Goal: Task Accomplishment & Management: Use online tool/utility

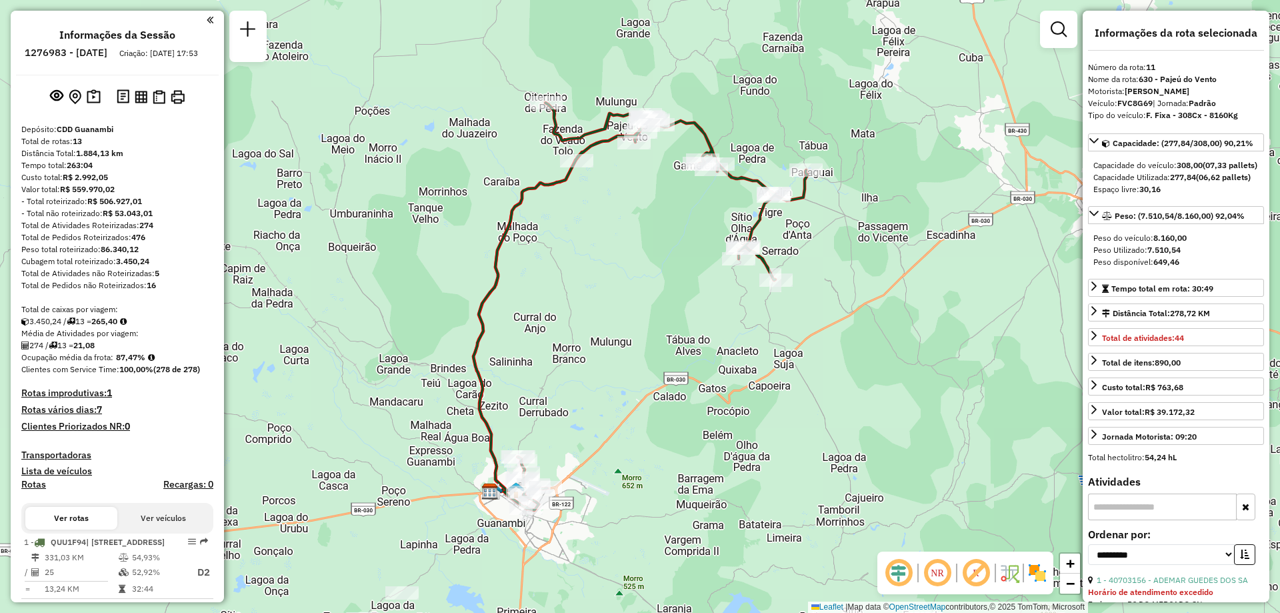
select select "**********"
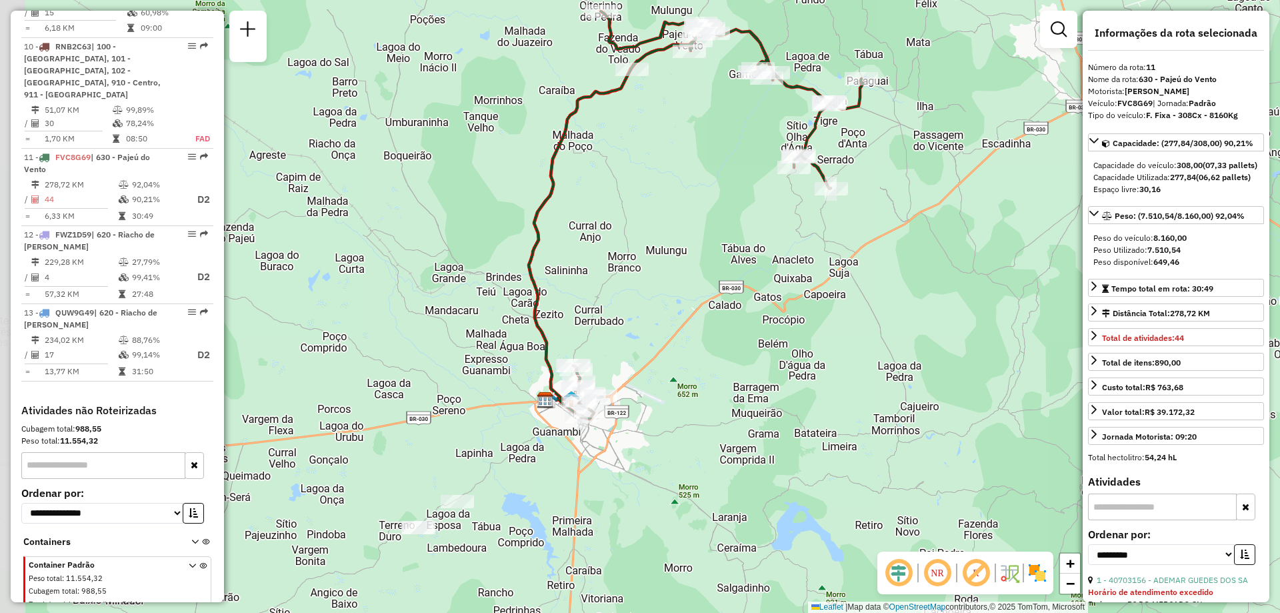
drag, startPoint x: 570, startPoint y: 392, endPoint x: 626, endPoint y: 299, distance: 108.0
click at [626, 299] on div "Janela de atendimento Grade de atendimento Capacidade Transportadoras Veículos …" at bounding box center [640, 306] width 1280 height 613
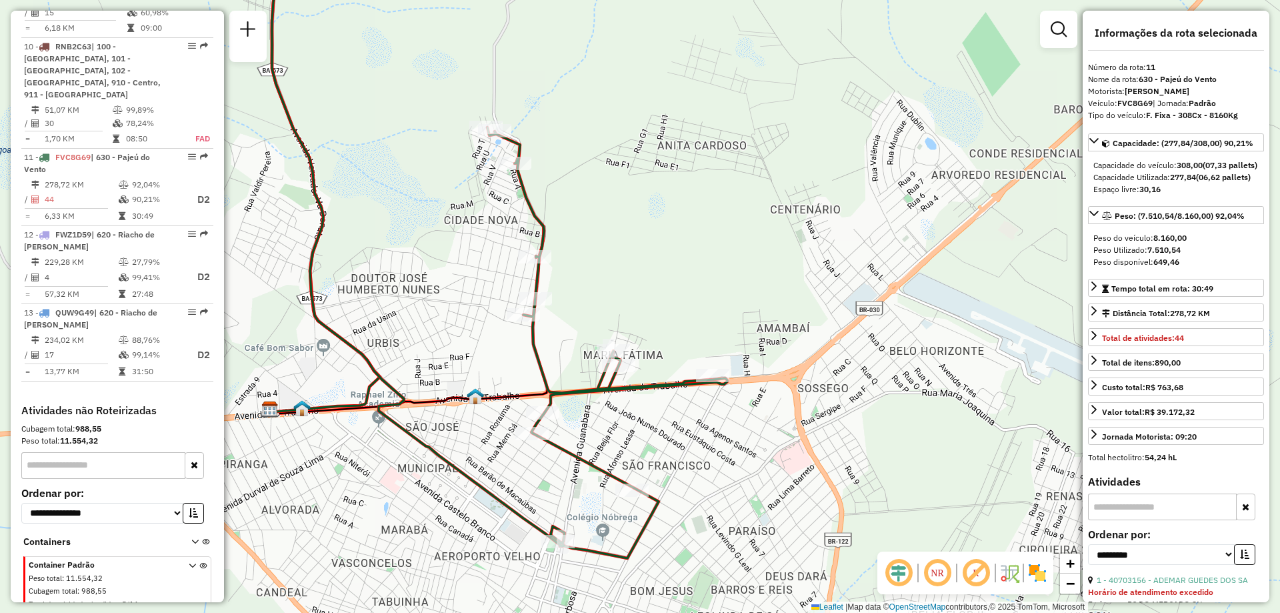
drag, startPoint x: 763, startPoint y: 131, endPoint x: 596, endPoint y: 349, distance: 274.0
click at [597, 348] on div "Janela de atendimento Grade de atendimento Capacidade Transportadoras Veículos …" at bounding box center [640, 306] width 1280 height 613
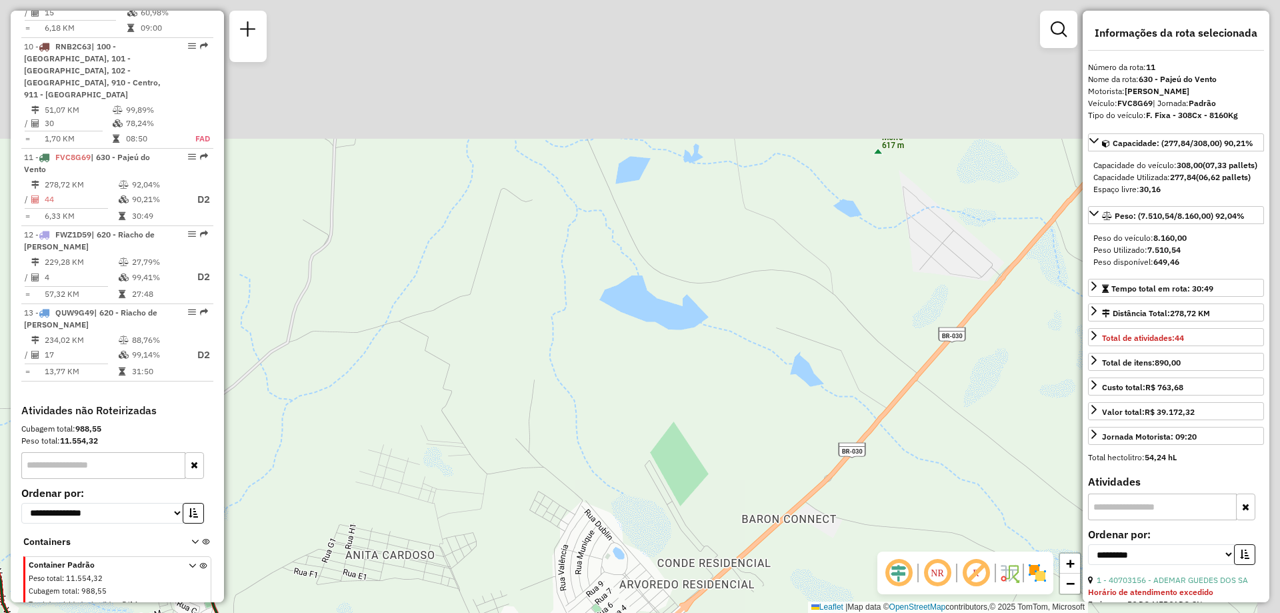
drag, startPoint x: 838, startPoint y: 254, endPoint x: 623, endPoint y: 546, distance: 362.4
click at [626, 540] on div "Janela de atendimento Grade de atendimento Capacidade Transportadoras Veículos …" at bounding box center [640, 306] width 1280 height 613
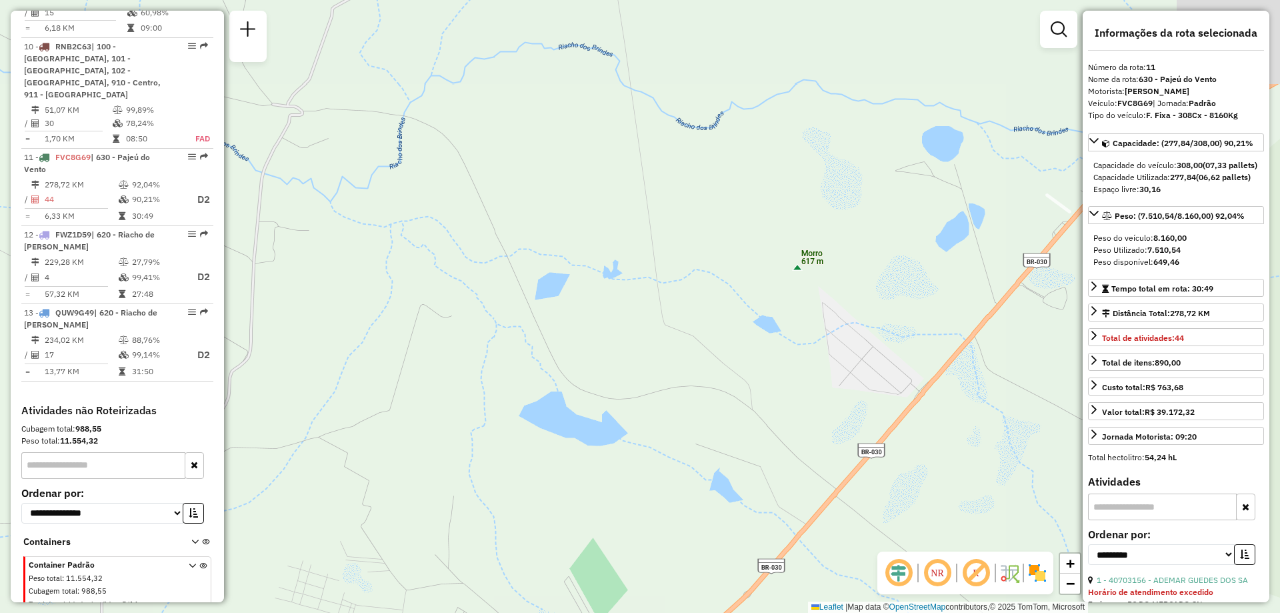
drag, startPoint x: 618, startPoint y: 376, endPoint x: 614, endPoint y: 385, distance: 10.2
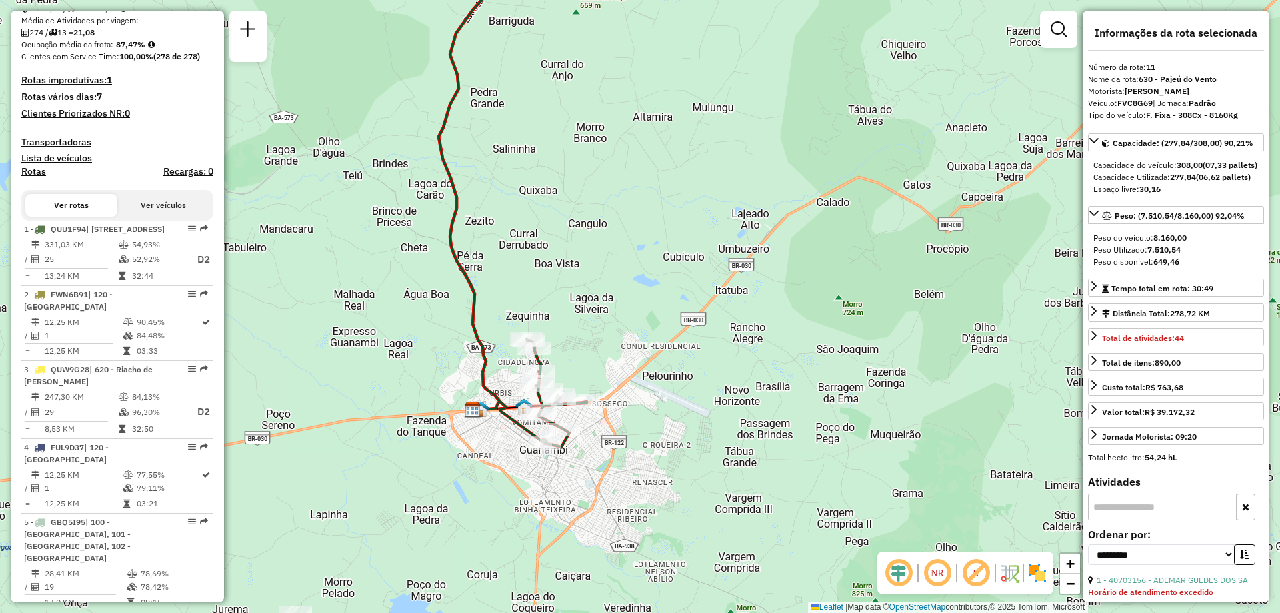
scroll to position [646, 0]
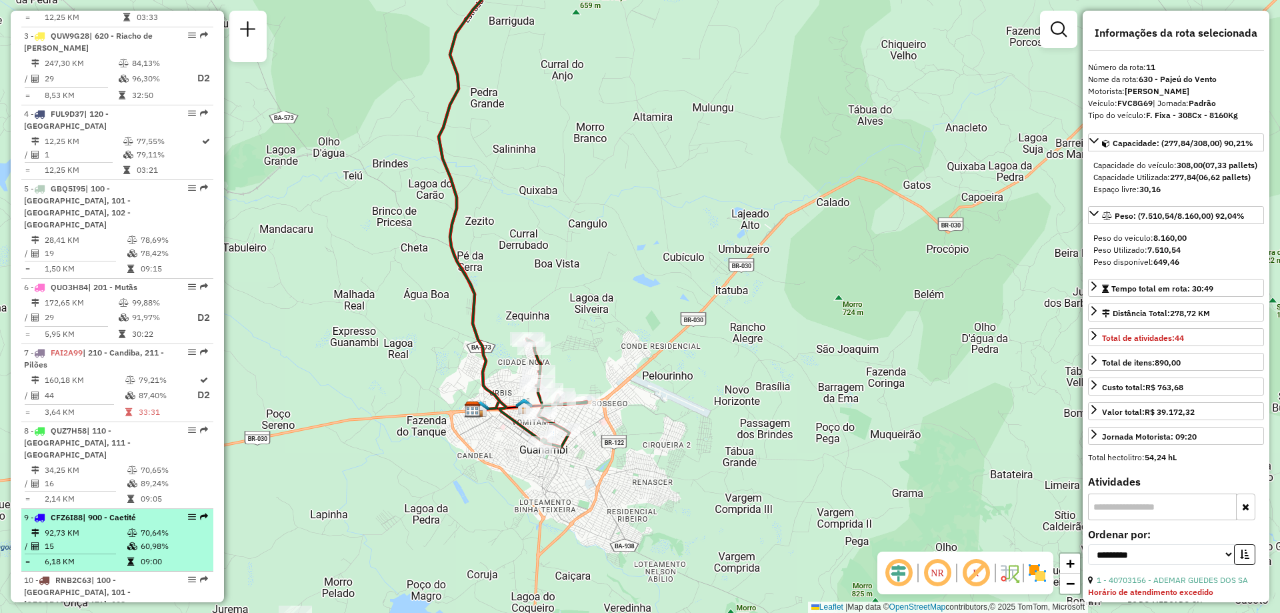
click at [71, 533] on td "92,73 KM" at bounding box center [85, 532] width 83 height 13
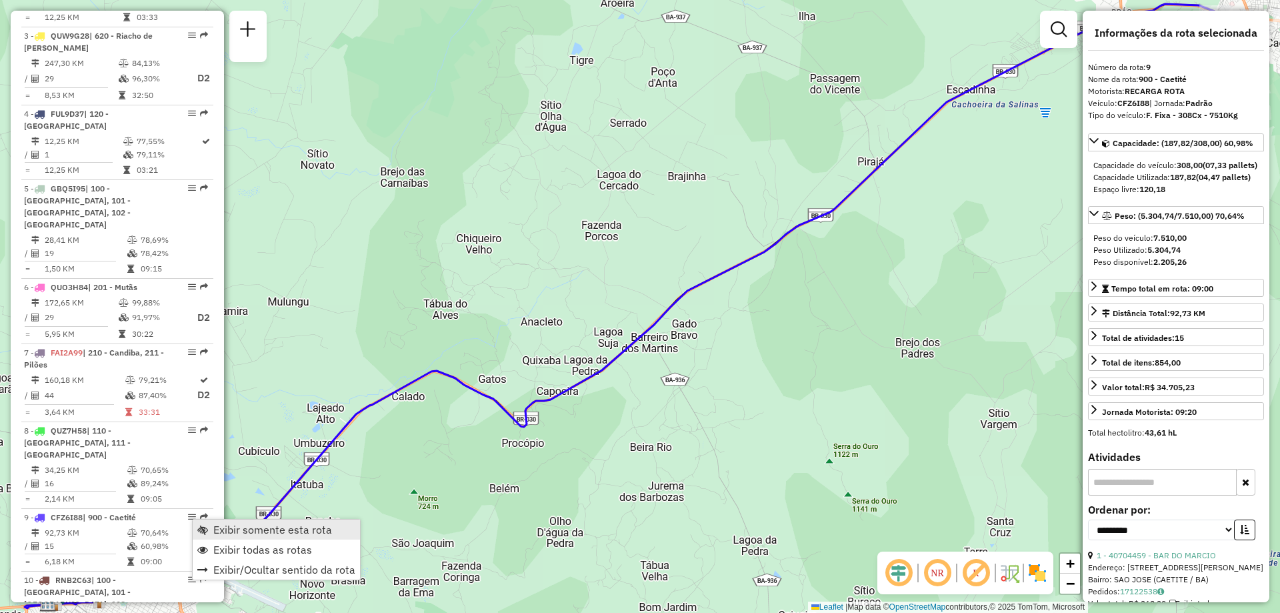
click at [257, 535] on span "Exibir somente esta rota" at bounding box center [272, 529] width 119 height 11
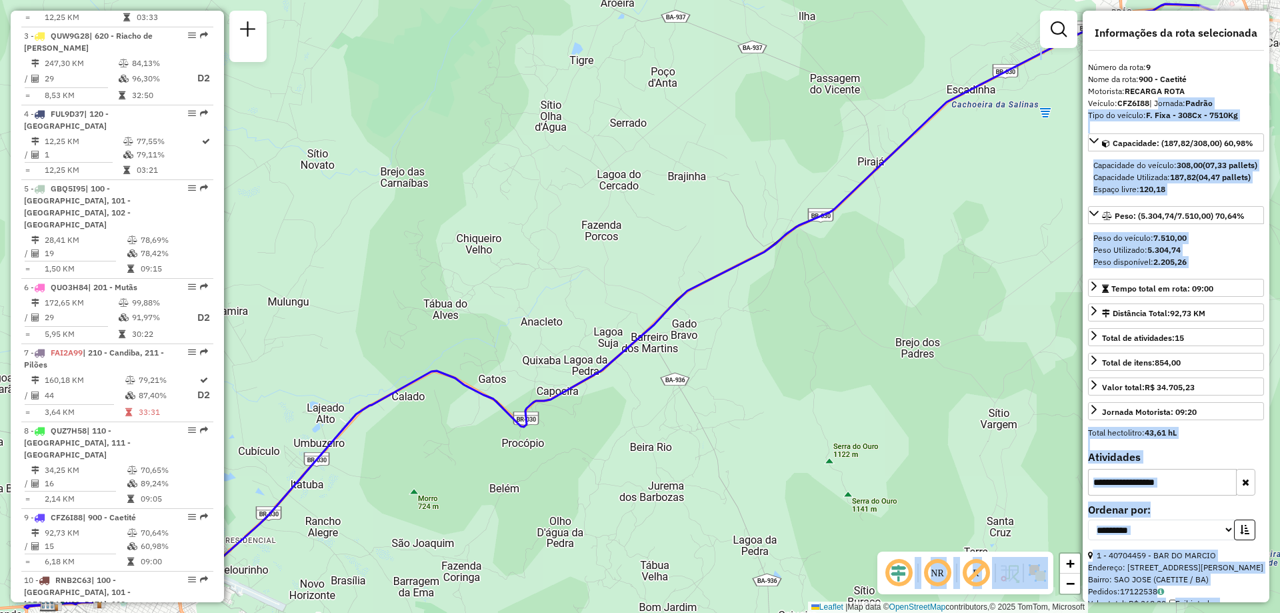
drag, startPoint x: 1159, startPoint y: 105, endPoint x: 732, endPoint y: 318, distance: 477.5
click at [730, 323] on hb-router-mapa "Informações da Sessão 1276983 - [DATE] Criação: [DATE] 17:53 Depósito: CDD Guan…" at bounding box center [640, 306] width 1280 height 613
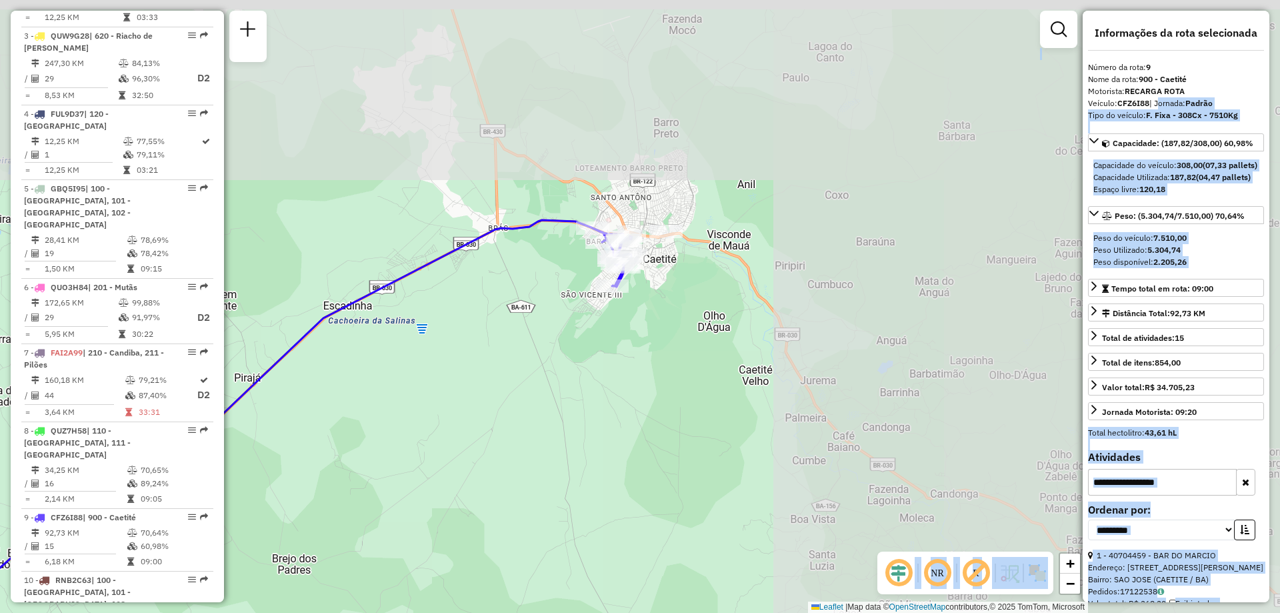
drag, startPoint x: 825, startPoint y: 190, endPoint x: 266, endPoint y: 369, distance: 586.9
click at [267, 369] on icon at bounding box center [4, 522] width 1206 height 604
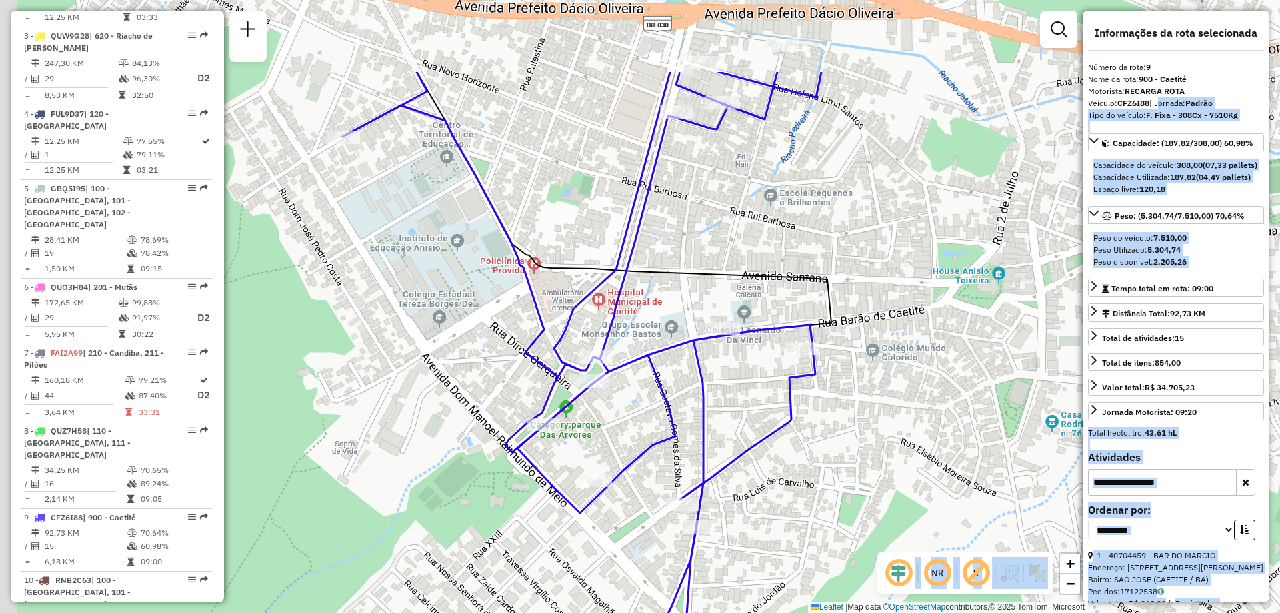
drag, startPoint x: 704, startPoint y: 107, endPoint x: 778, endPoint y: 257, distance: 167.3
click at [778, 257] on div "Janela de atendimento Grade de atendimento Capacidade Transportadoras Veículos …" at bounding box center [640, 306] width 1280 height 613
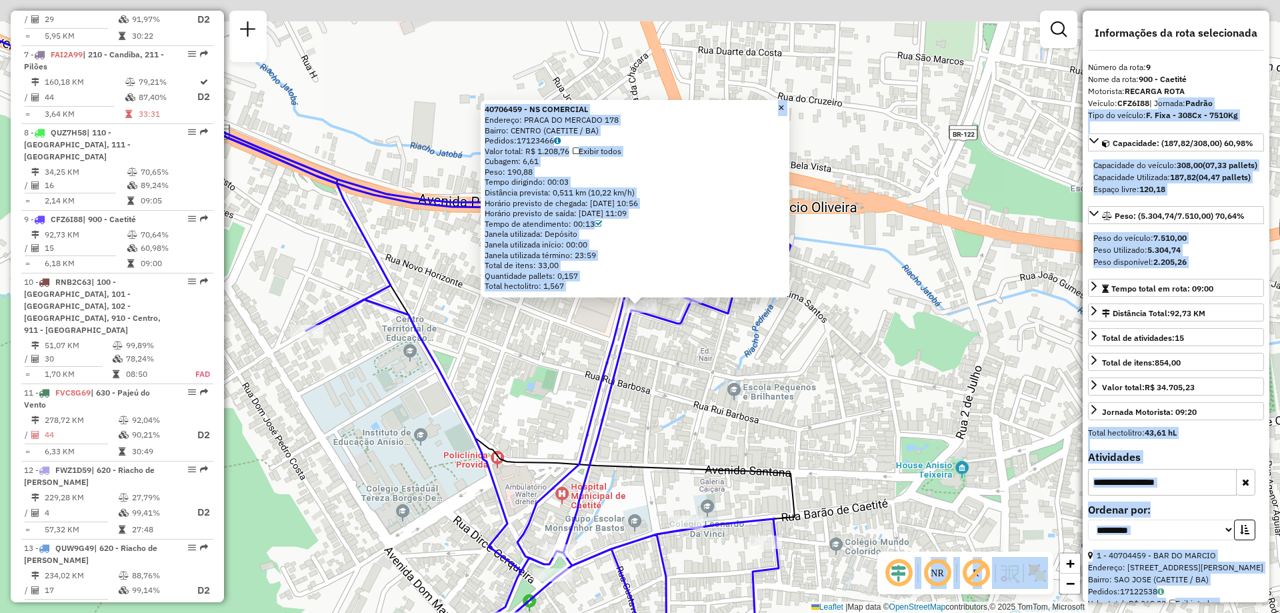
scroll to position [1144, 0]
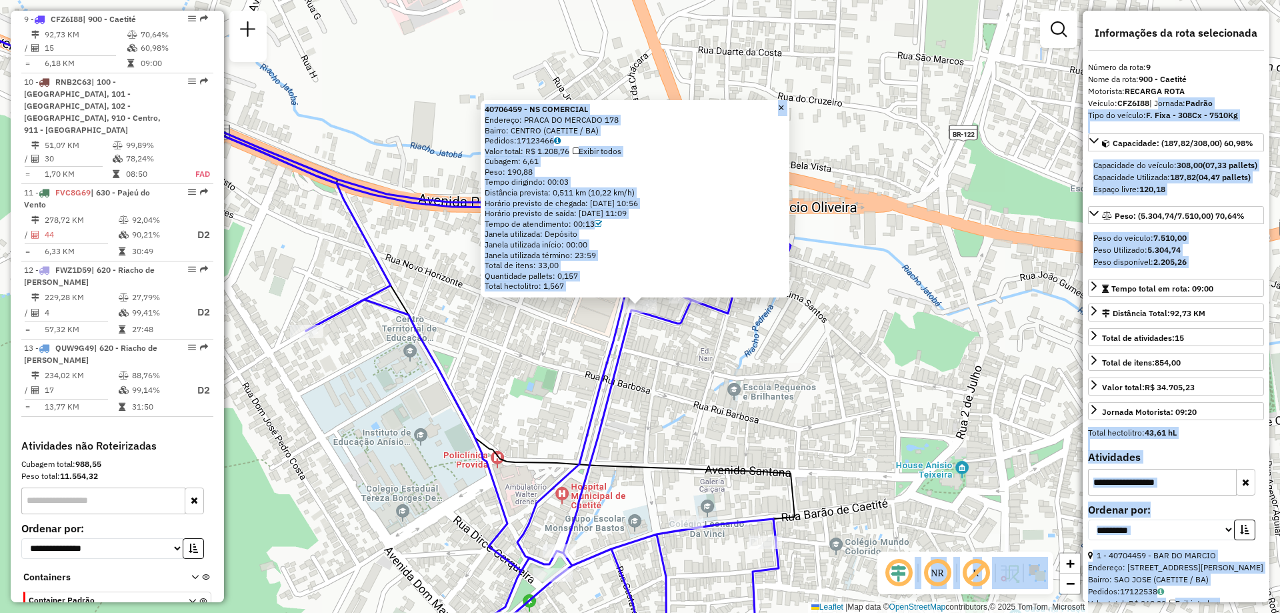
click at [671, 330] on icon at bounding box center [477, 391] width 627 height 565
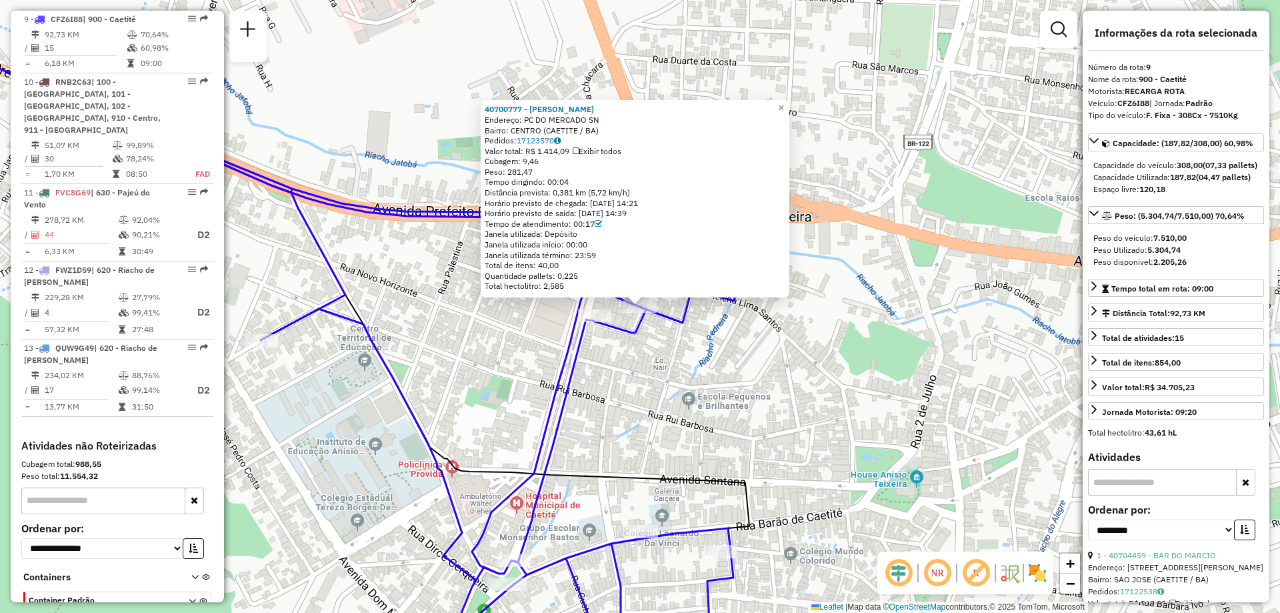
click at [679, 363] on div "40700777 - [PERSON_NAME] Endereço: PC DO MERCADO SN Bairro: CENTRO (CAETITE / B…" at bounding box center [640, 306] width 1280 height 613
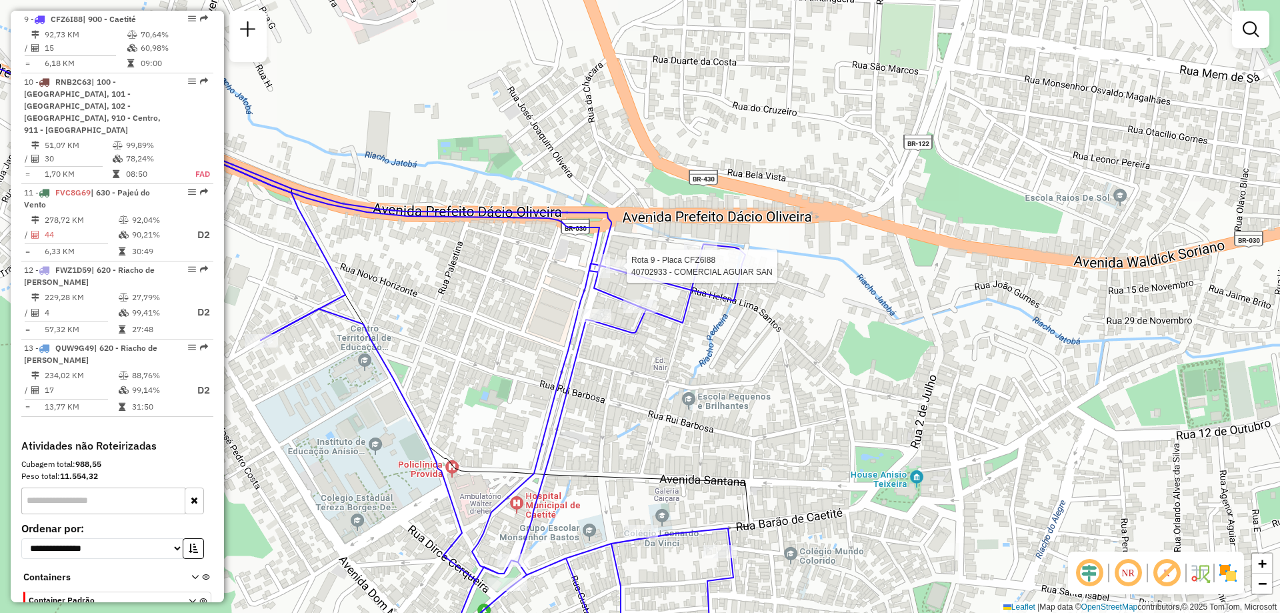
select select "**********"
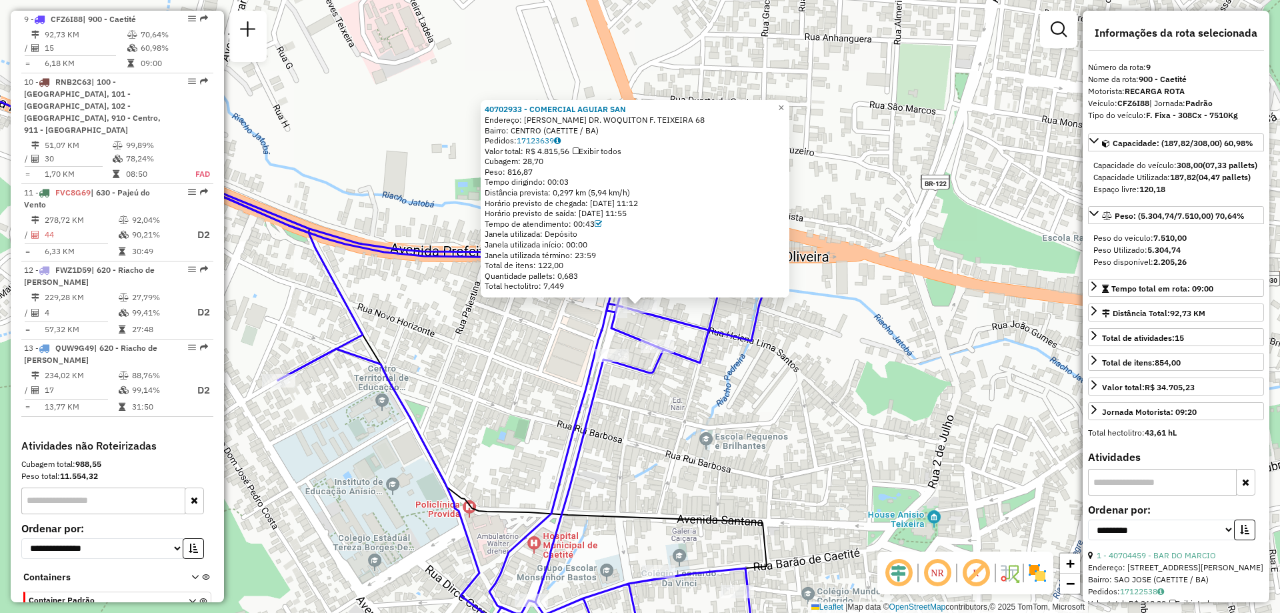
click at [721, 415] on div "40702933 - COMERCIAL AGUIAR SAN Endereço: [GEOGRAPHIC_DATA]. WOQUITON F. [PERSO…" at bounding box center [640, 306] width 1280 height 613
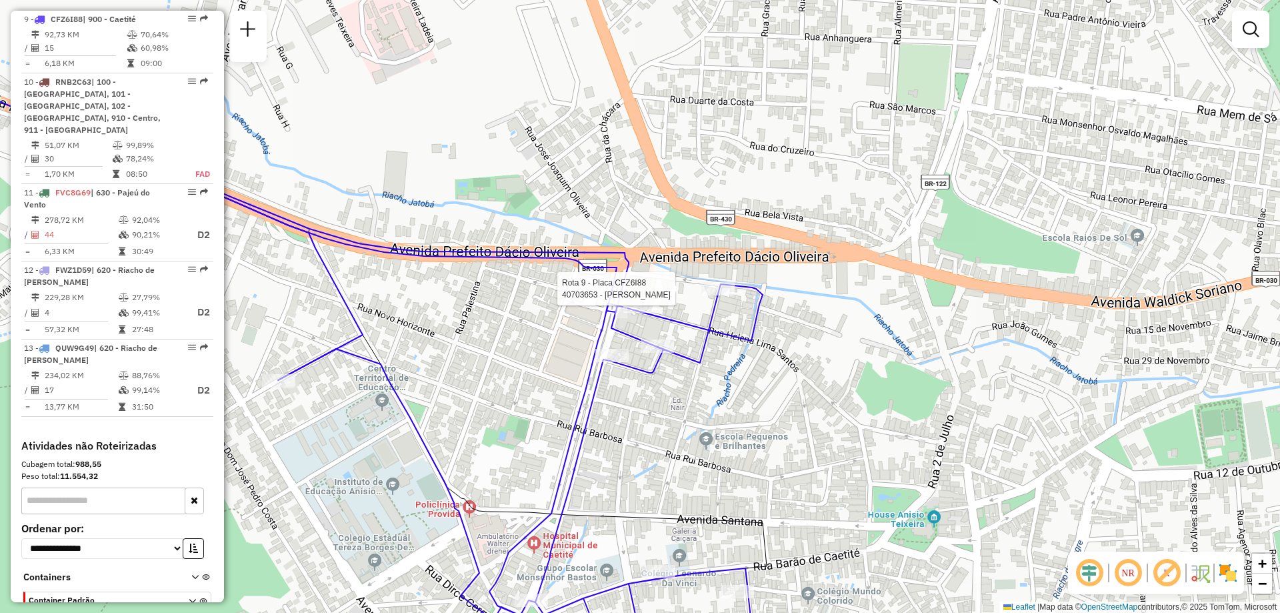
select select "**********"
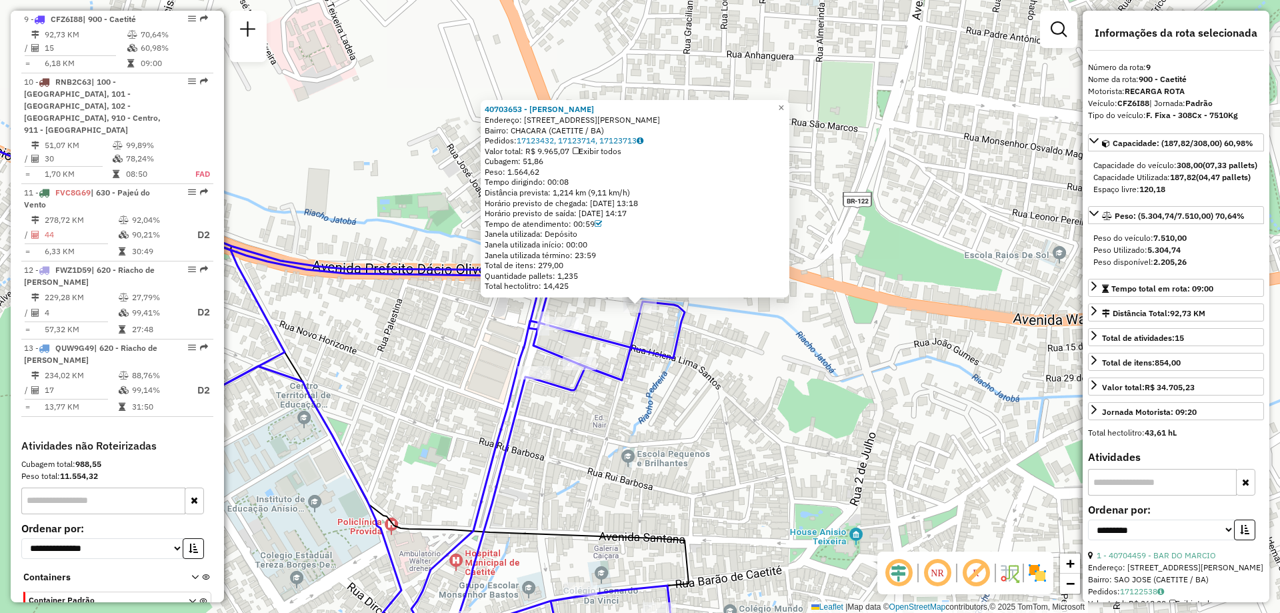
click at [588, 409] on div "40703653 - [PERSON_NAME]: [STREET_ADDRESS][PERSON_NAME] Bairro: CHACARA (CAETIT…" at bounding box center [640, 306] width 1280 height 613
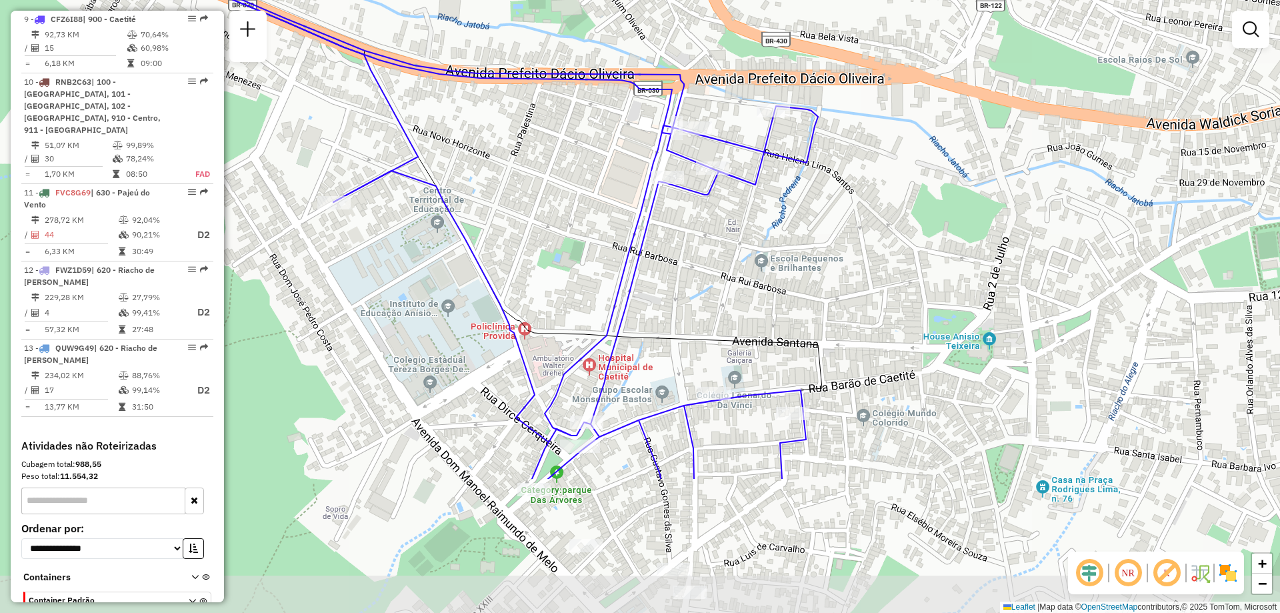
drag, startPoint x: 442, startPoint y: 417, endPoint x: 574, endPoint y: 223, distance: 234.7
click at [574, 223] on div "Janela de atendimento Grade de atendimento Capacidade Transportadoras Veículos …" at bounding box center [640, 306] width 1280 height 613
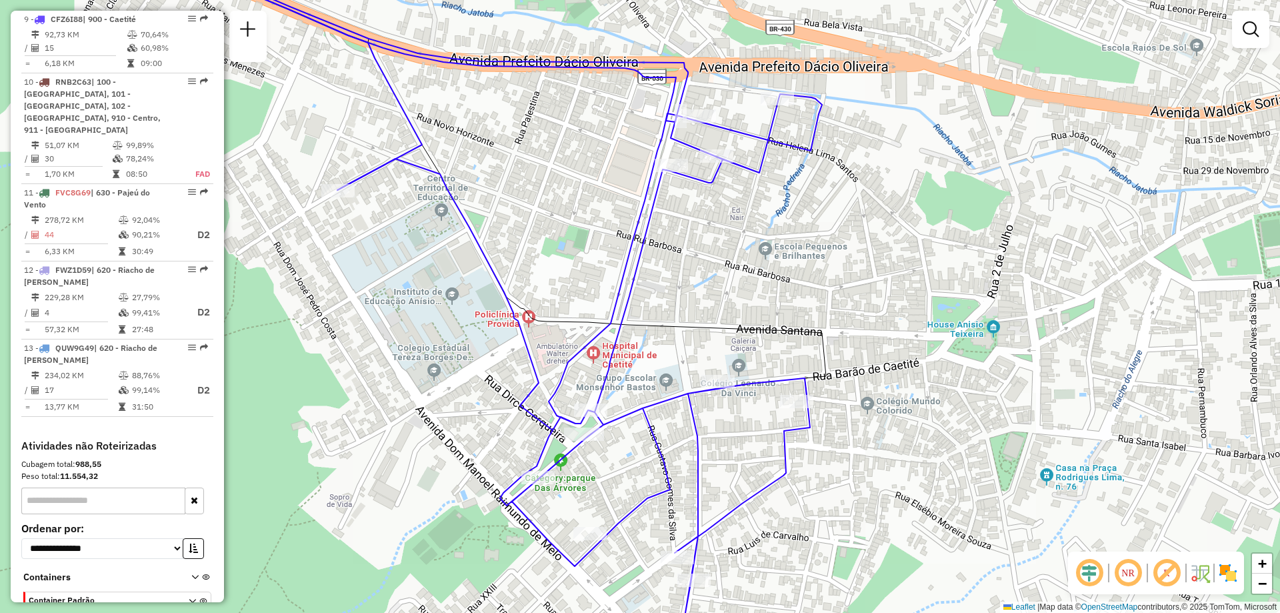
drag, startPoint x: 831, startPoint y: 557, endPoint x: 780, endPoint y: 344, distance: 218.7
click at [780, 344] on div "Janela de atendimento Grade de atendimento Capacidade Transportadoras Veículos …" at bounding box center [640, 306] width 1280 height 613
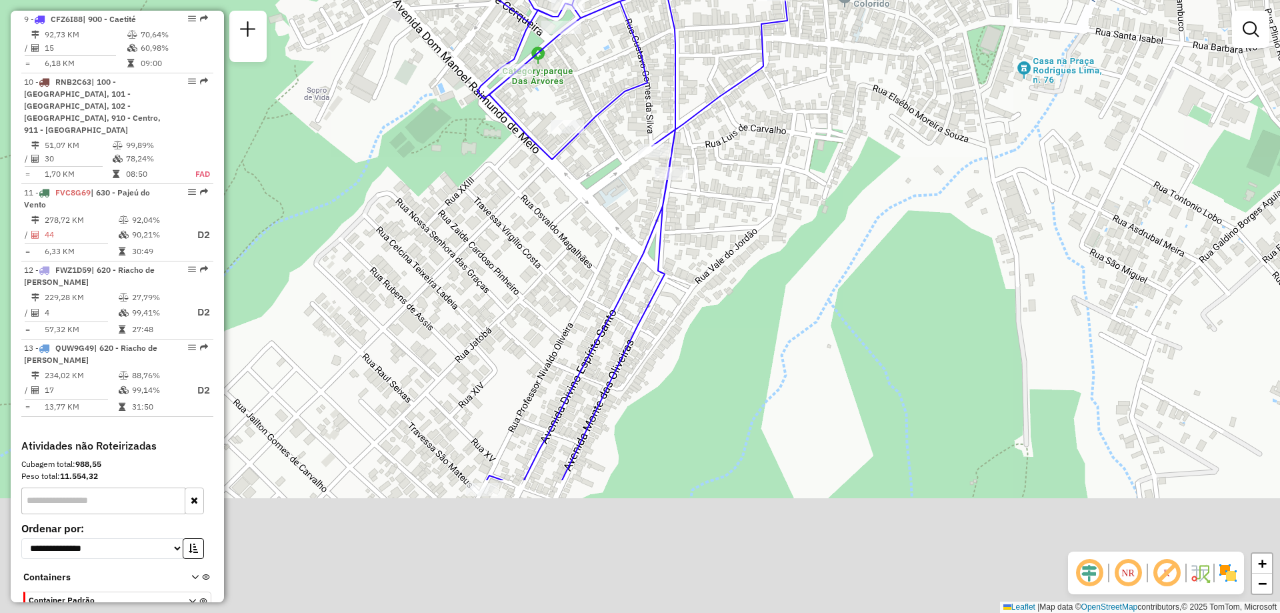
drag, startPoint x: 678, startPoint y: 607, endPoint x: 706, endPoint y: 412, distance: 196.7
click at [706, 412] on div "Janela de atendimento Grade de atendimento Capacidade Transportadoras Veículos …" at bounding box center [640, 306] width 1280 height 613
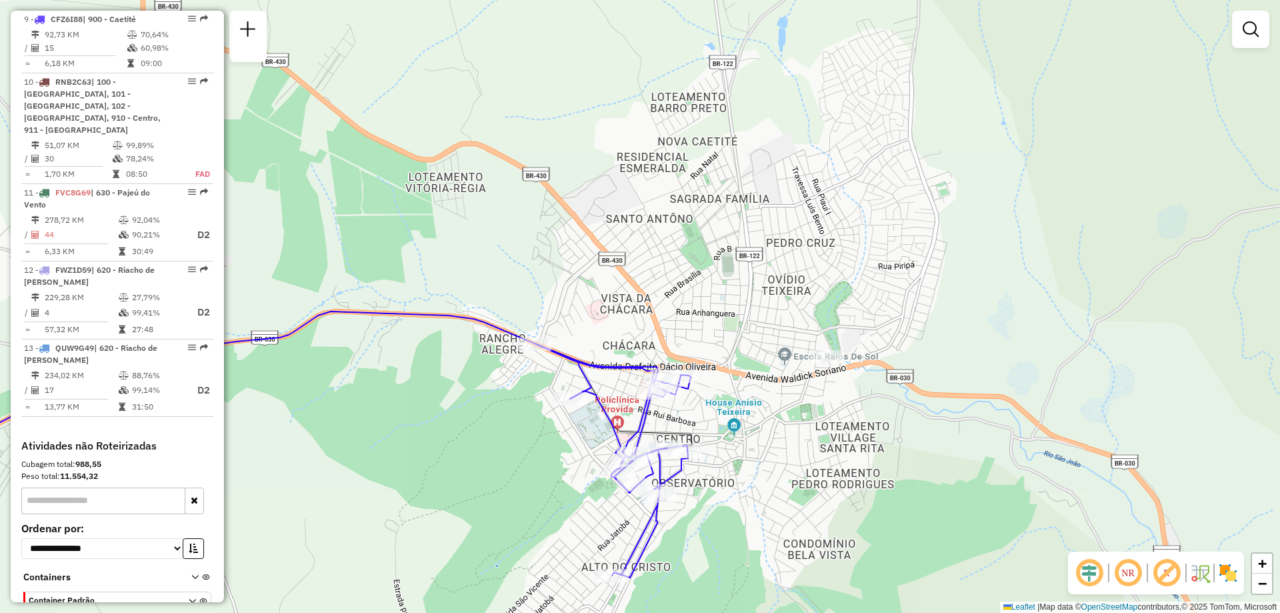
drag, startPoint x: 757, startPoint y: 134, endPoint x: 746, endPoint y: 356, distance: 222.3
click at [746, 356] on div "Janela de atendimento Grade de atendimento Capacidade Transportadoras Veículos …" at bounding box center [640, 306] width 1280 height 613
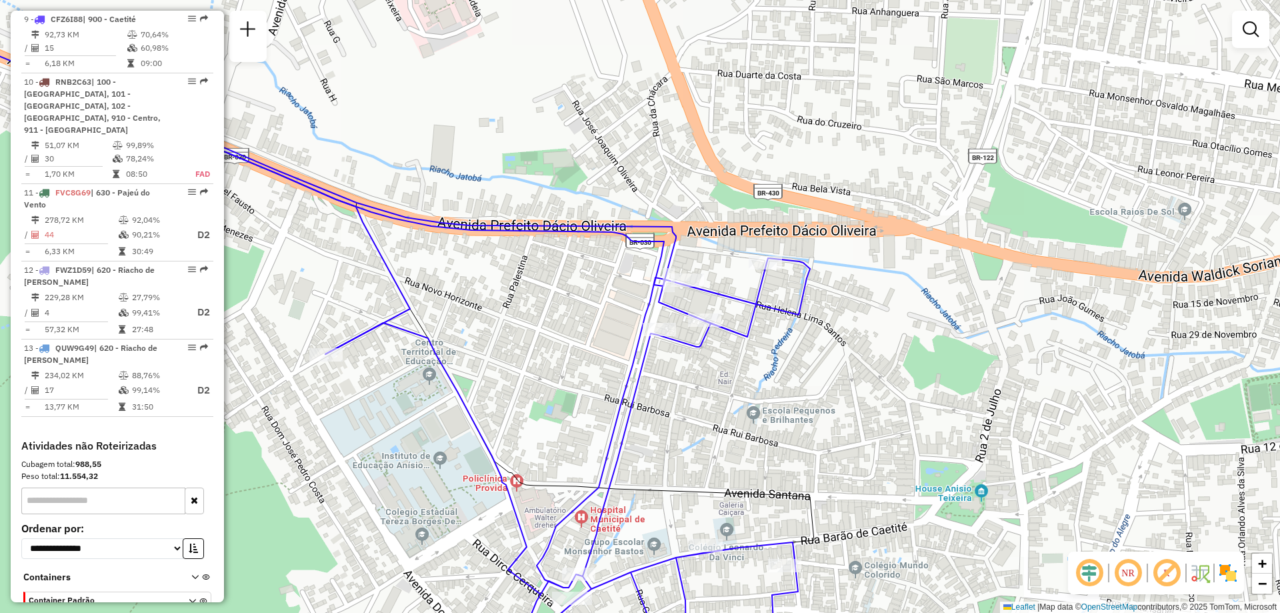
drag, startPoint x: 586, startPoint y: 295, endPoint x: 640, endPoint y: 211, distance: 100.8
click at [640, 217] on div "Janela de atendimento Grade de atendimento Capacidade Transportadoras Veículos …" at bounding box center [640, 306] width 1280 height 613
